Goal: Check status

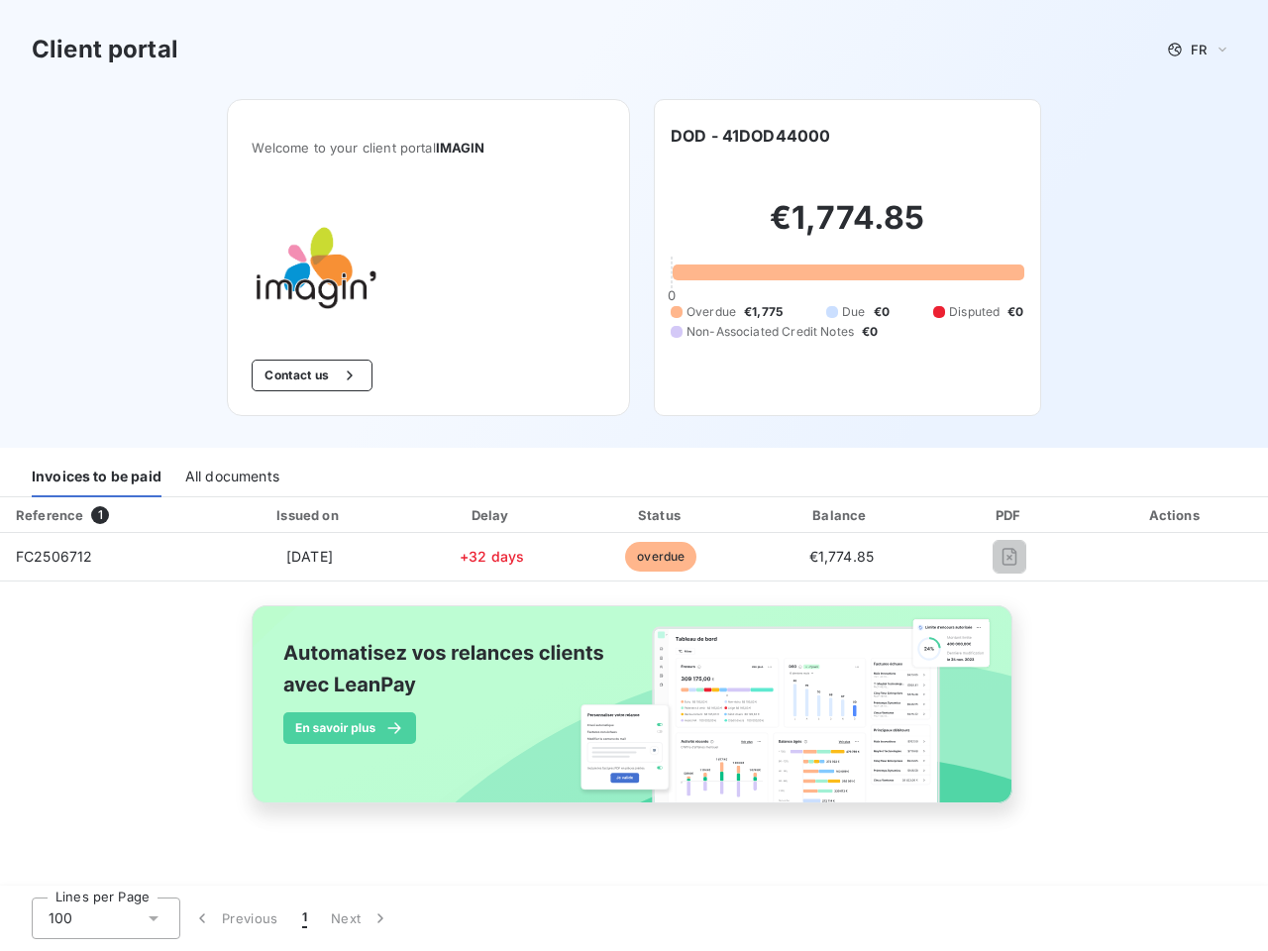
click at [634, 475] on div "Invoices to be paid All documents" at bounding box center [634, 477] width 1268 height 42
